Goal: Use online tool/utility: Use online tool/utility

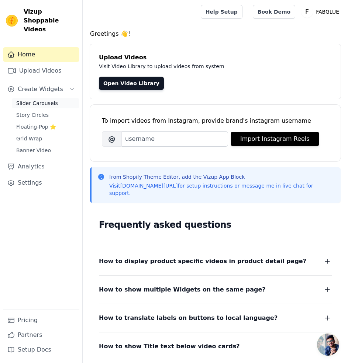
click at [48, 100] on span "Slider Carousels" at bounding box center [37, 103] width 42 height 7
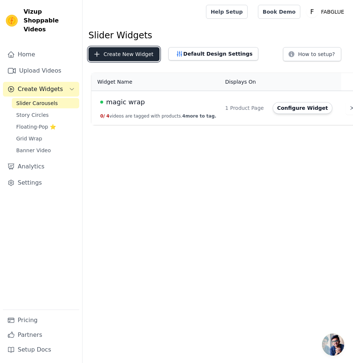
click at [133, 53] on button "Create New Widget" at bounding box center [124, 54] width 71 height 14
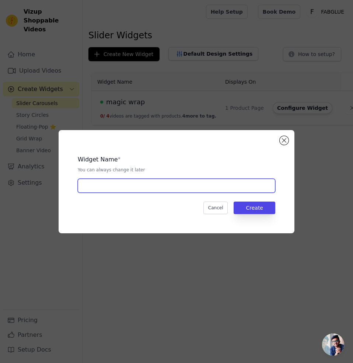
click at [162, 182] on input "text" at bounding box center [177, 186] width 198 height 14
type input "Foot Mask"
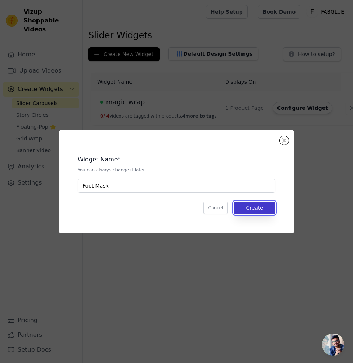
click at [243, 205] on button "Create" at bounding box center [255, 208] width 42 height 13
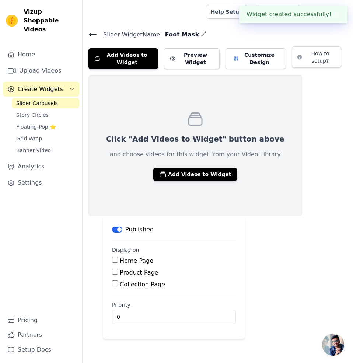
click at [115, 274] on input "Product Page" at bounding box center [115, 272] width 6 height 6
checkbox input "true"
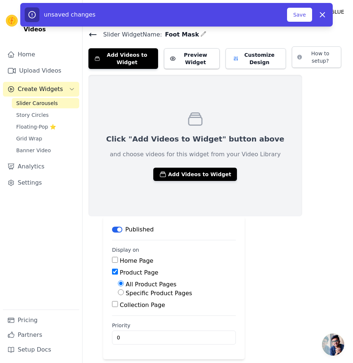
click at [120, 293] on input "Specific Product Pages" at bounding box center [121, 293] width 6 height 6
radio input "true"
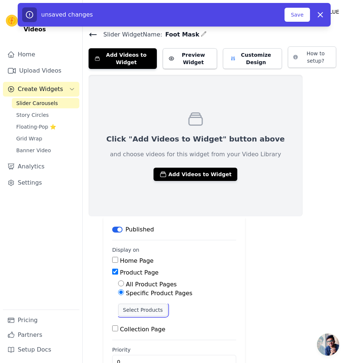
click at [136, 309] on button "Select Products" at bounding box center [142, 310] width 49 height 13
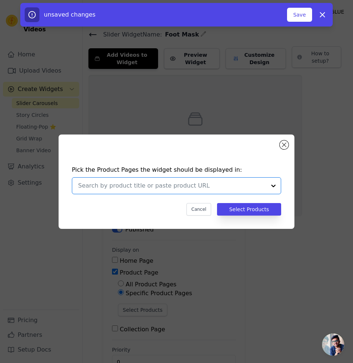
click at [190, 190] on input "text" at bounding box center [172, 186] width 188 height 9
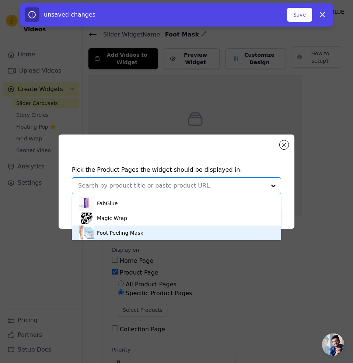
click at [168, 236] on div "Foot Peeling Mask" at bounding box center [176, 233] width 195 height 15
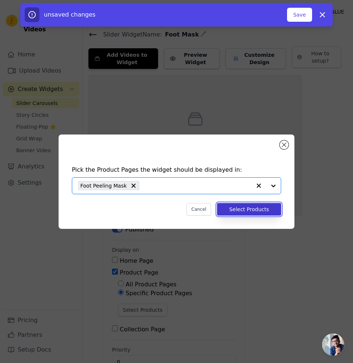
click at [253, 210] on button "Select Products" at bounding box center [249, 209] width 64 height 13
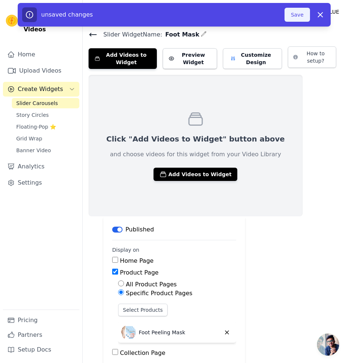
click at [303, 20] on button "Save" at bounding box center [296, 15] width 25 height 14
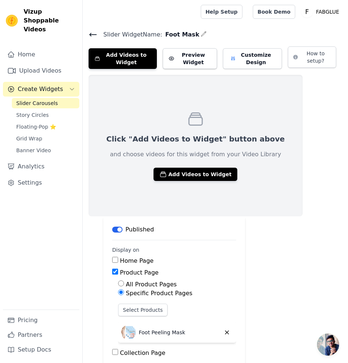
click at [329, 343] on span "Open chat" at bounding box center [328, 345] width 22 height 22
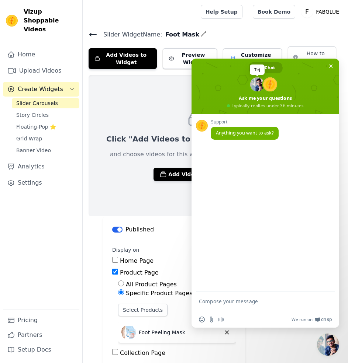
click at [256, 84] on span at bounding box center [257, 84] width 14 height 14
click at [329, 66] on span "Close chat" at bounding box center [331, 67] width 4 height 4
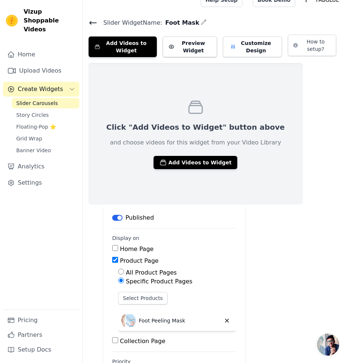
scroll to position [44, 0]
